Goal: Navigation & Orientation: Understand site structure

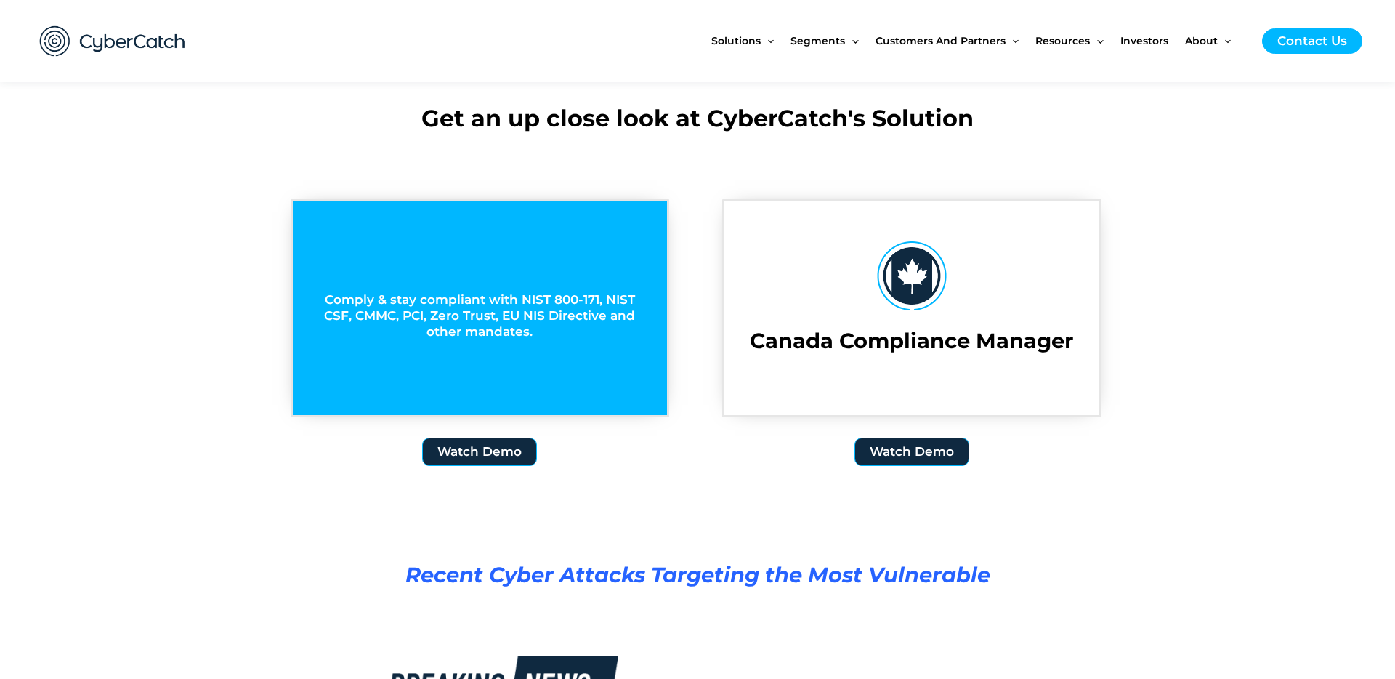
scroll to position [2021, 0]
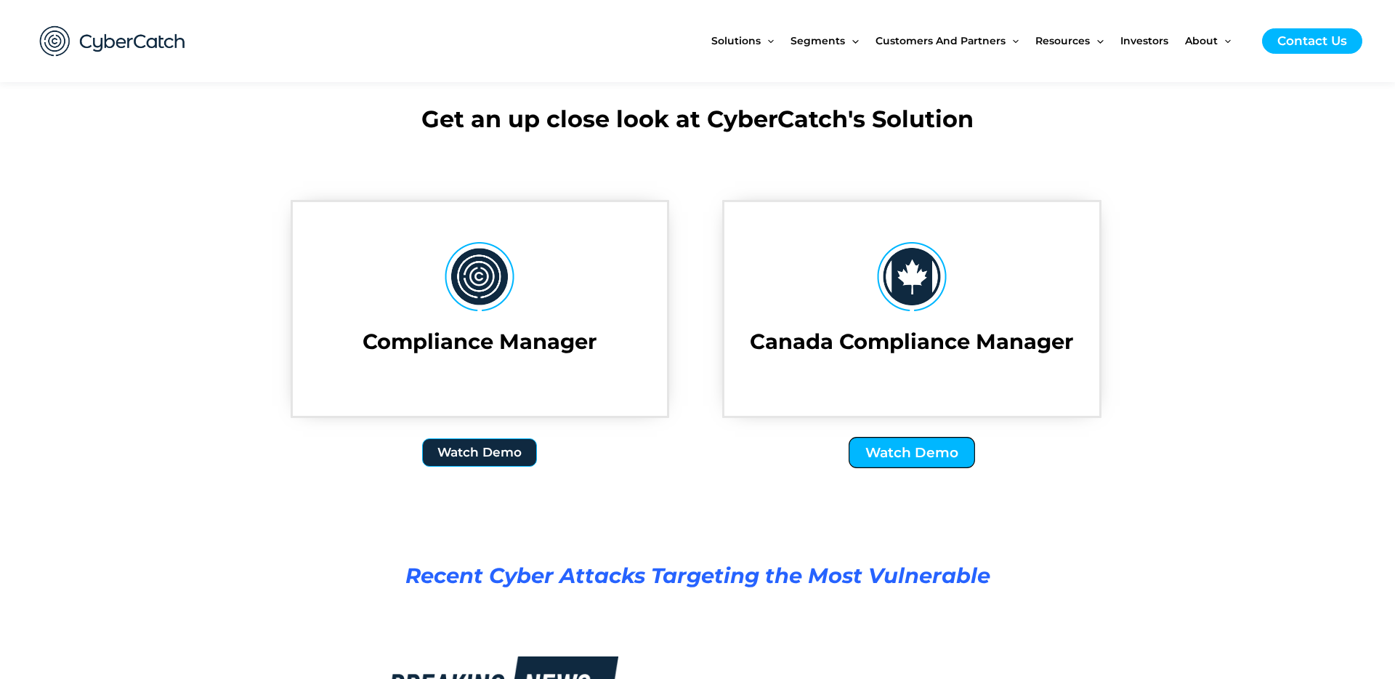
click at [900, 453] on span "Watch Demo" at bounding box center [911, 452] width 93 height 14
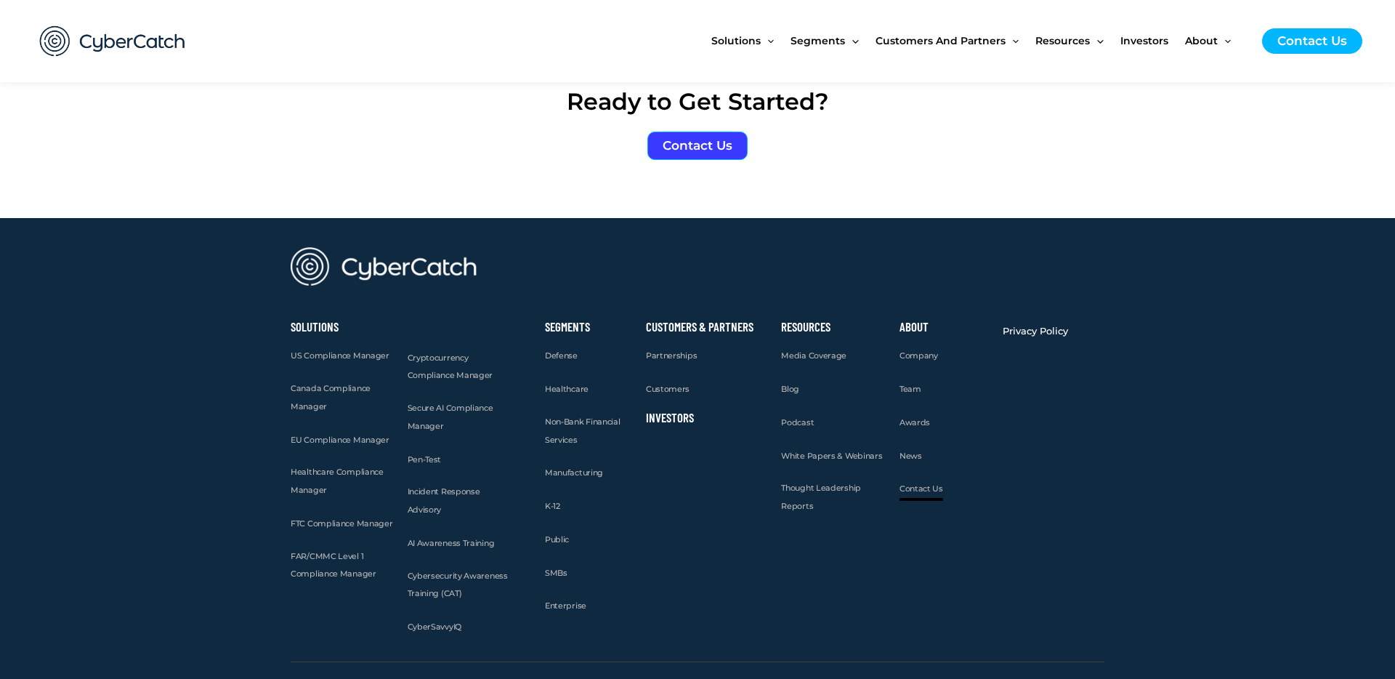
scroll to position [3900, 0]
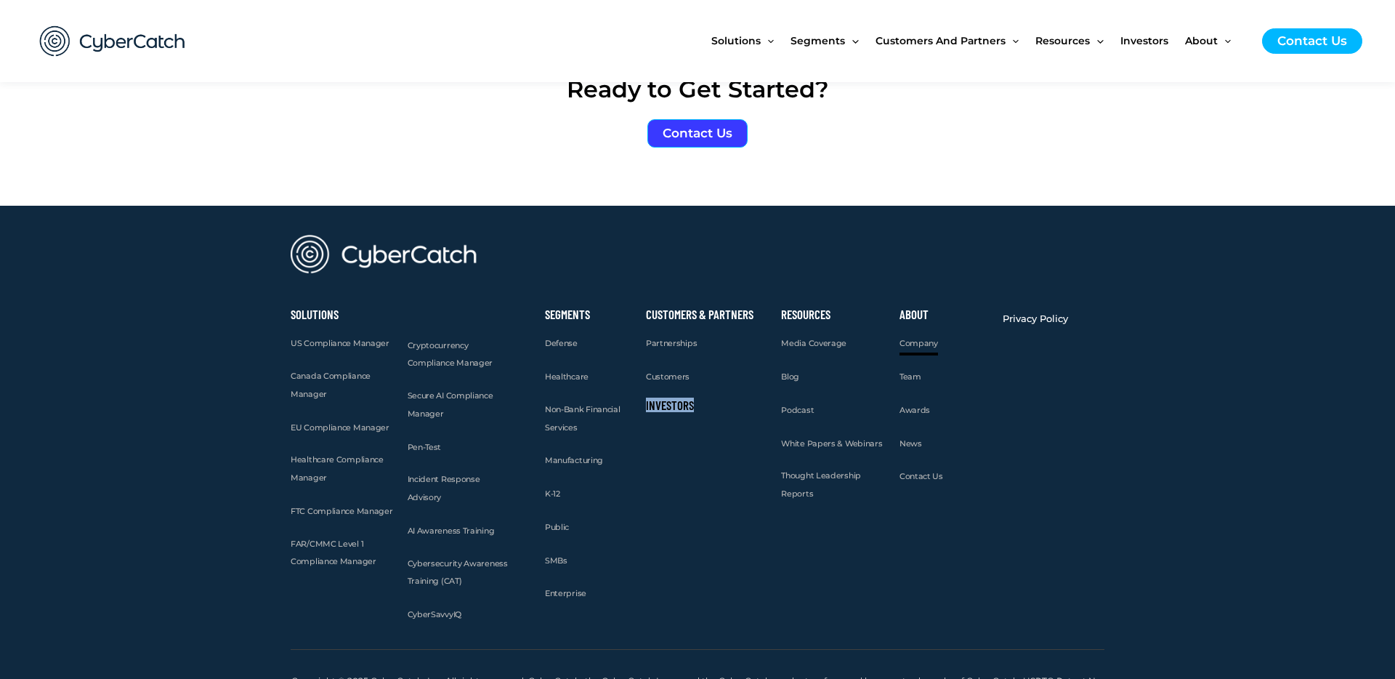
click at [918, 338] on span "Company" at bounding box center [919, 343] width 39 height 10
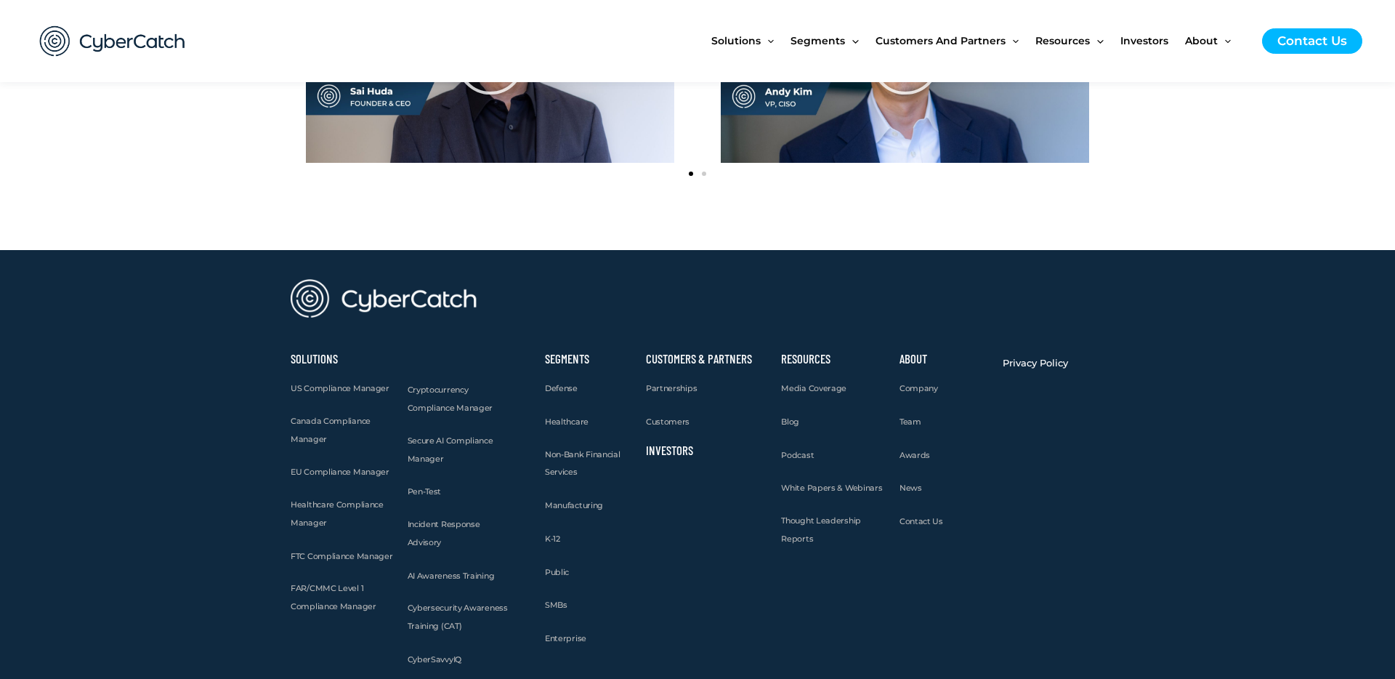
scroll to position [1872, 0]
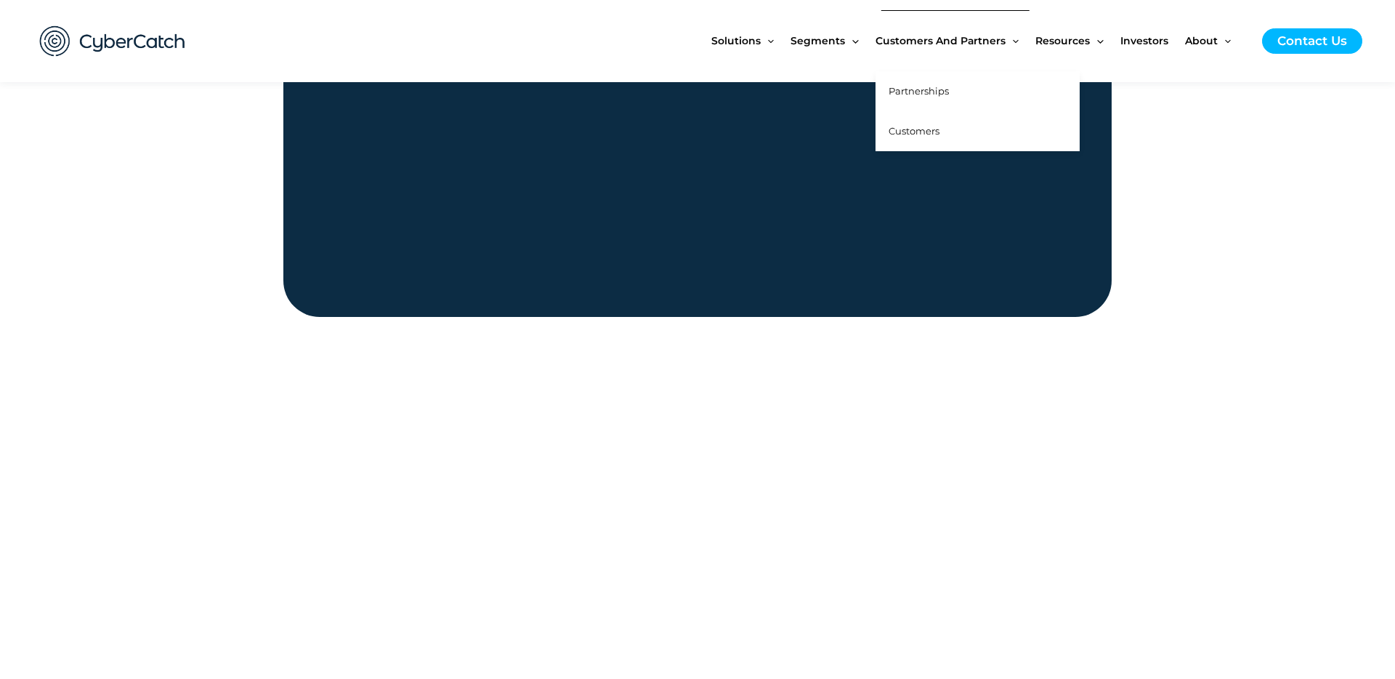
scroll to position [1594, 0]
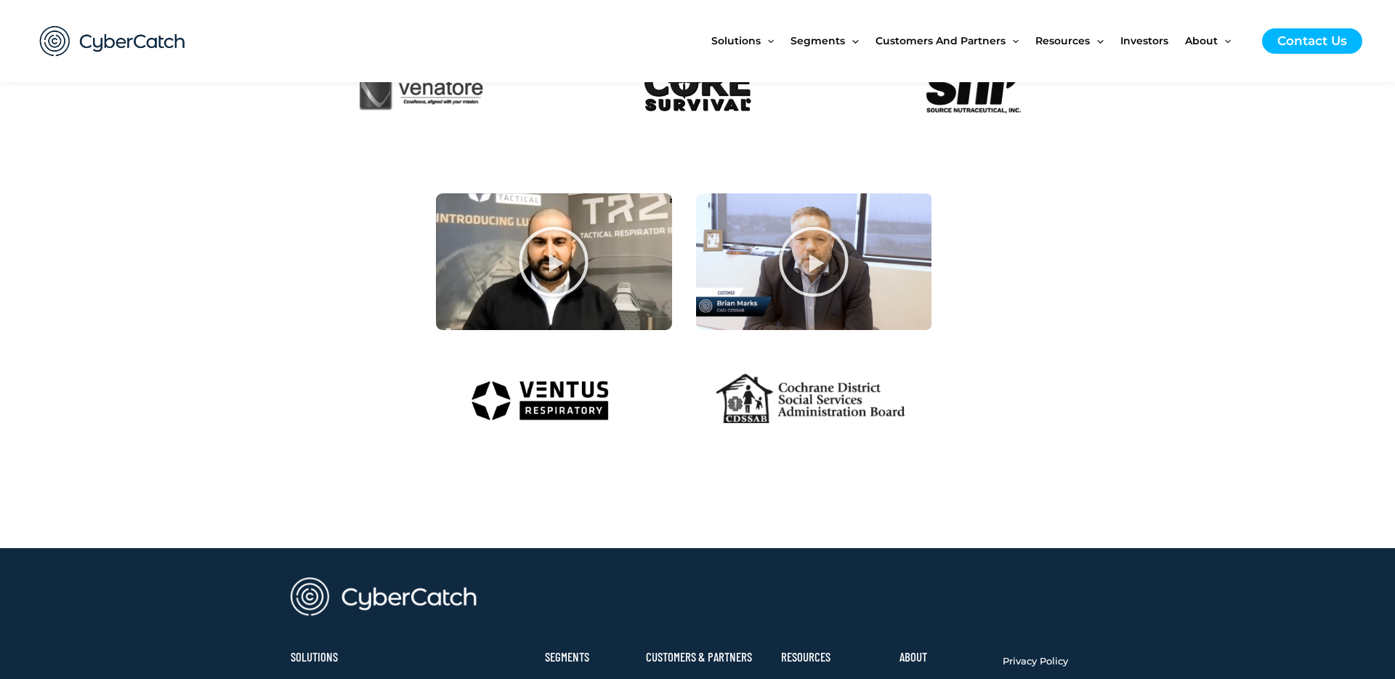
scroll to position [1378, 0]
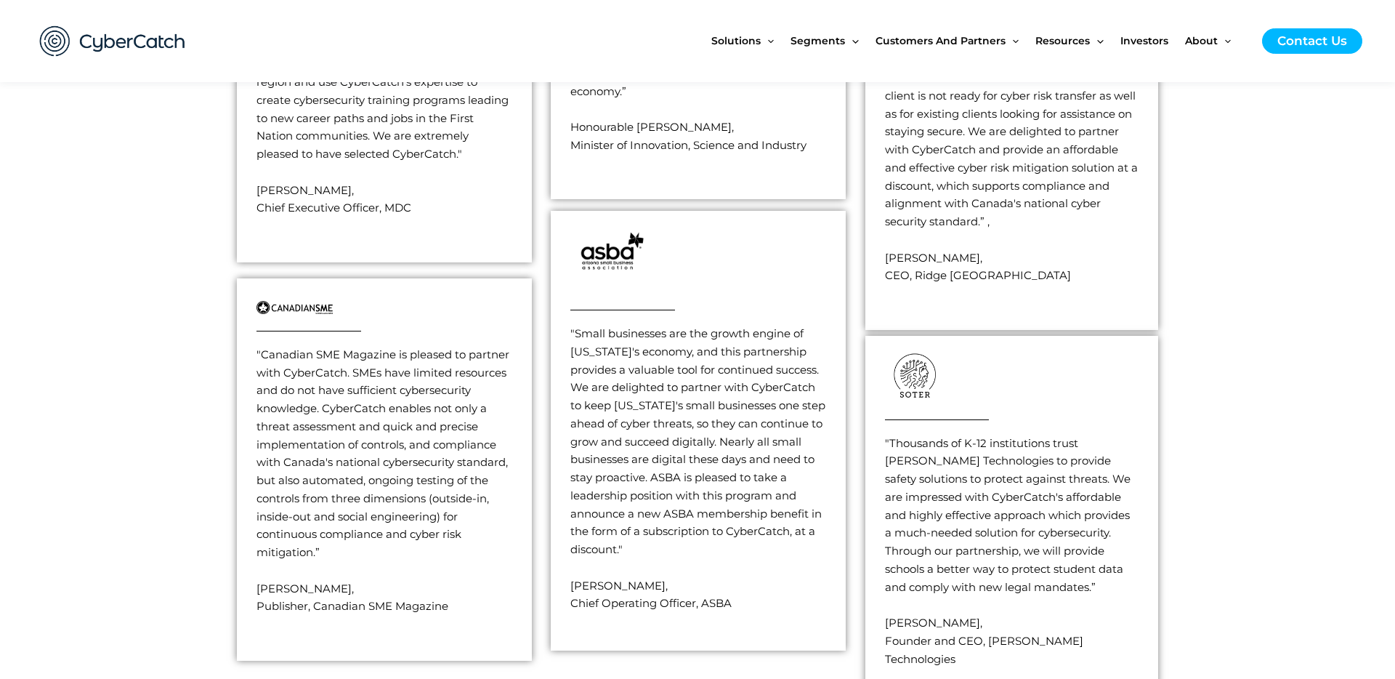
scroll to position [2832, 0]
